Goal: Navigation & Orientation: Find specific page/section

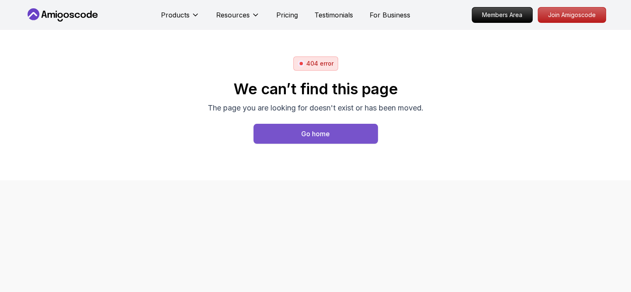
drag, startPoint x: 0, startPoint y: 0, endPoint x: 327, endPoint y: 135, distance: 353.7
click at [327, 135] on div "Go home" at bounding box center [315, 134] width 29 height 10
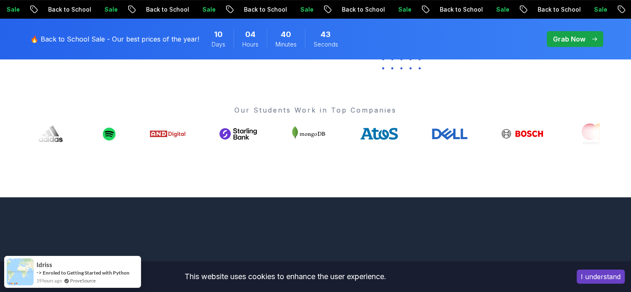
scroll to position [304, 0]
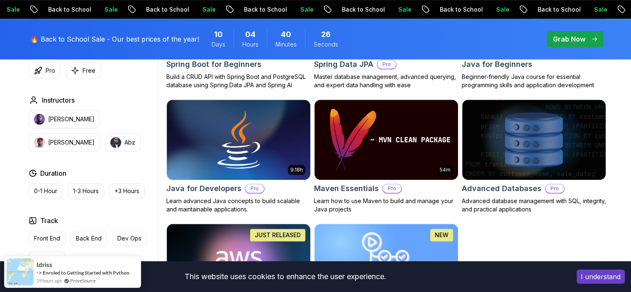
scroll to position [479, 0]
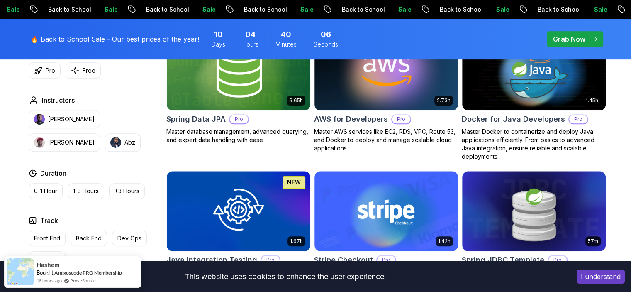
scroll to position [412, 0]
click at [438, 73] on body "Sale Back to School Sale Back to School Sale Back to School Sale Back to School…" at bounding box center [315, 295] width 631 height 1415
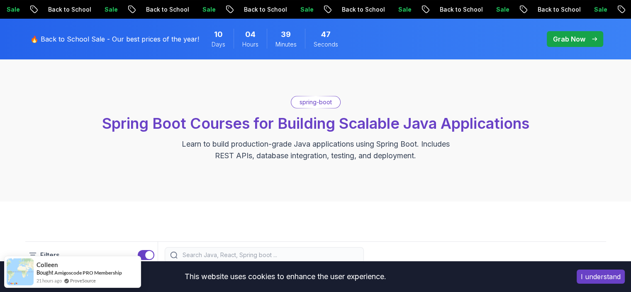
scroll to position [0, 0]
